Goal: Navigation & Orientation: Go to known website

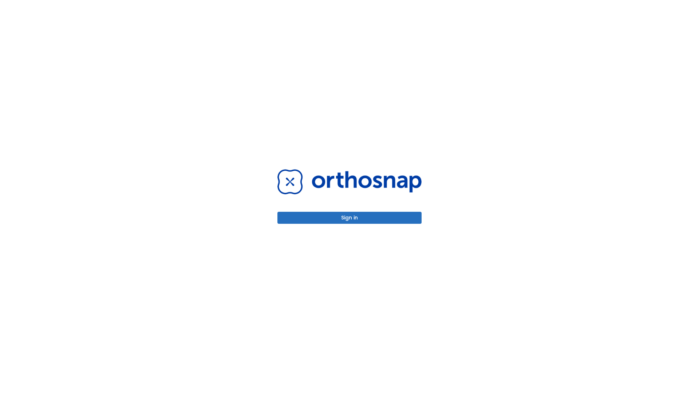
click at [350, 218] on button "Sign in" at bounding box center [350, 218] width 144 height 12
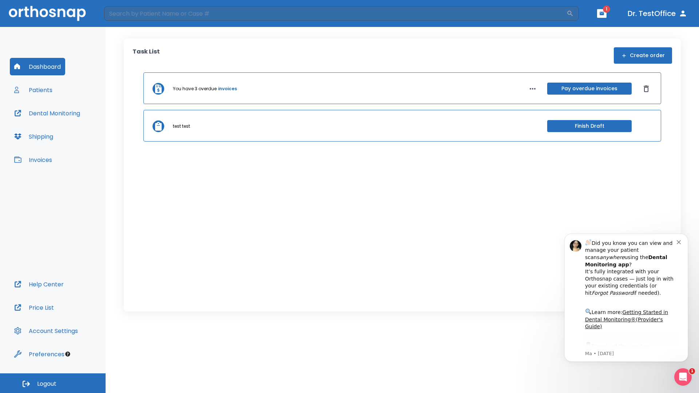
click at [53, 384] on span "Logout" at bounding box center [46, 384] width 19 height 8
